Goal: Information Seeking & Learning: Understand process/instructions

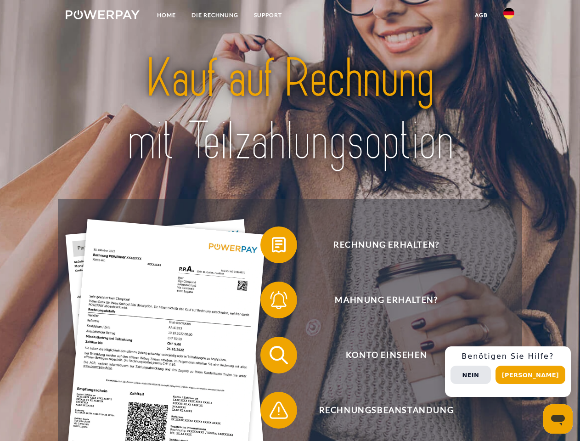
click at [102, 16] on img at bounding box center [103, 14] width 74 height 9
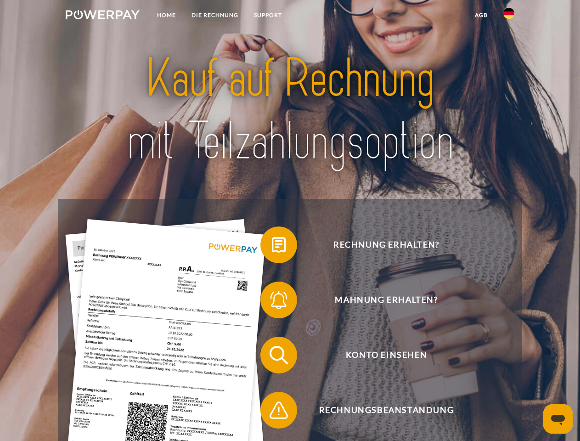
click at [509, 16] on img at bounding box center [508, 13] width 11 height 11
click at [481, 15] on link "agb" at bounding box center [481, 15] width 28 height 17
click at [272, 247] on span at bounding box center [265, 245] width 46 height 46
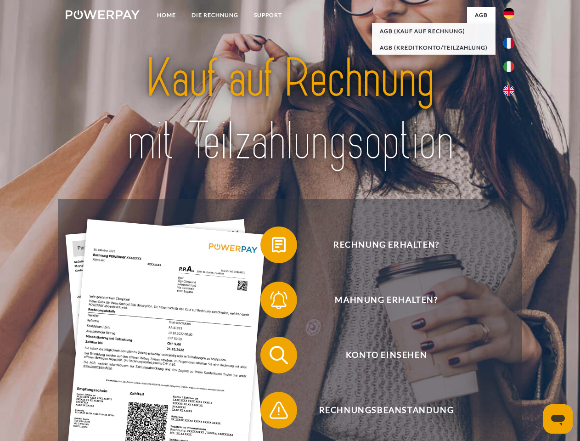
click at [272, 302] on span at bounding box center [265, 300] width 46 height 46
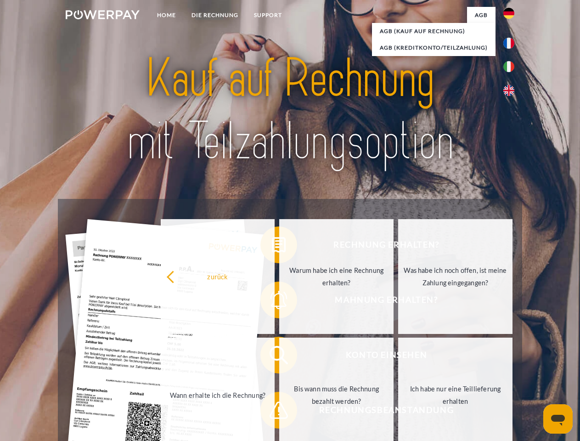
click at [279, 357] on link "Bis wann muss die Rechnung bezahlt werden?" at bounding box center [336, 394] width 114 height 115
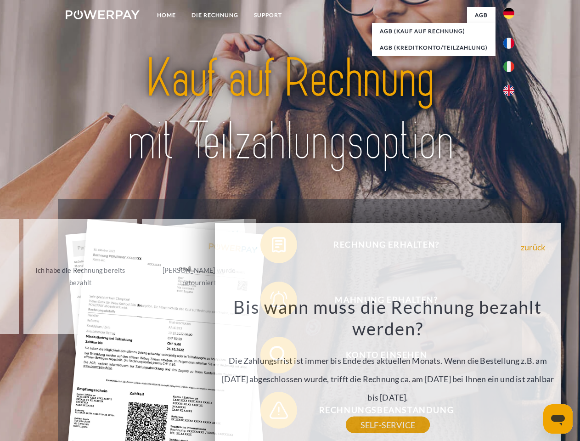
click at [272, 412] on div "Rechnung erhalten? Mahnung erhalten? Konto einsehen" at bounding box center [290, 382] width 464 height 367
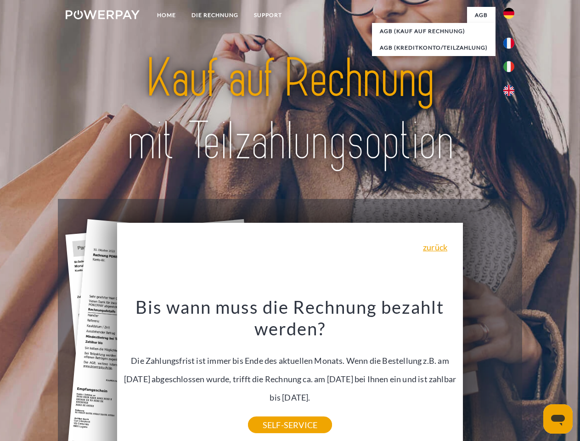
click at [511, 371] on div "Rechnung erhalten? Mahnung erhalten? Konto einsehen" at bounding box center [290, 382] width 464 height 367
click at [489, 373] on span "Konto einsehen" at bounding box center [386, 355] width 225 height 37
click at [534, 375] on header "Home DIE RECHNUNG SUPPORT" at bounding box center [290, 317] width 580 height 634
